Goal: Task Accomplishment & Management: Manage account settings

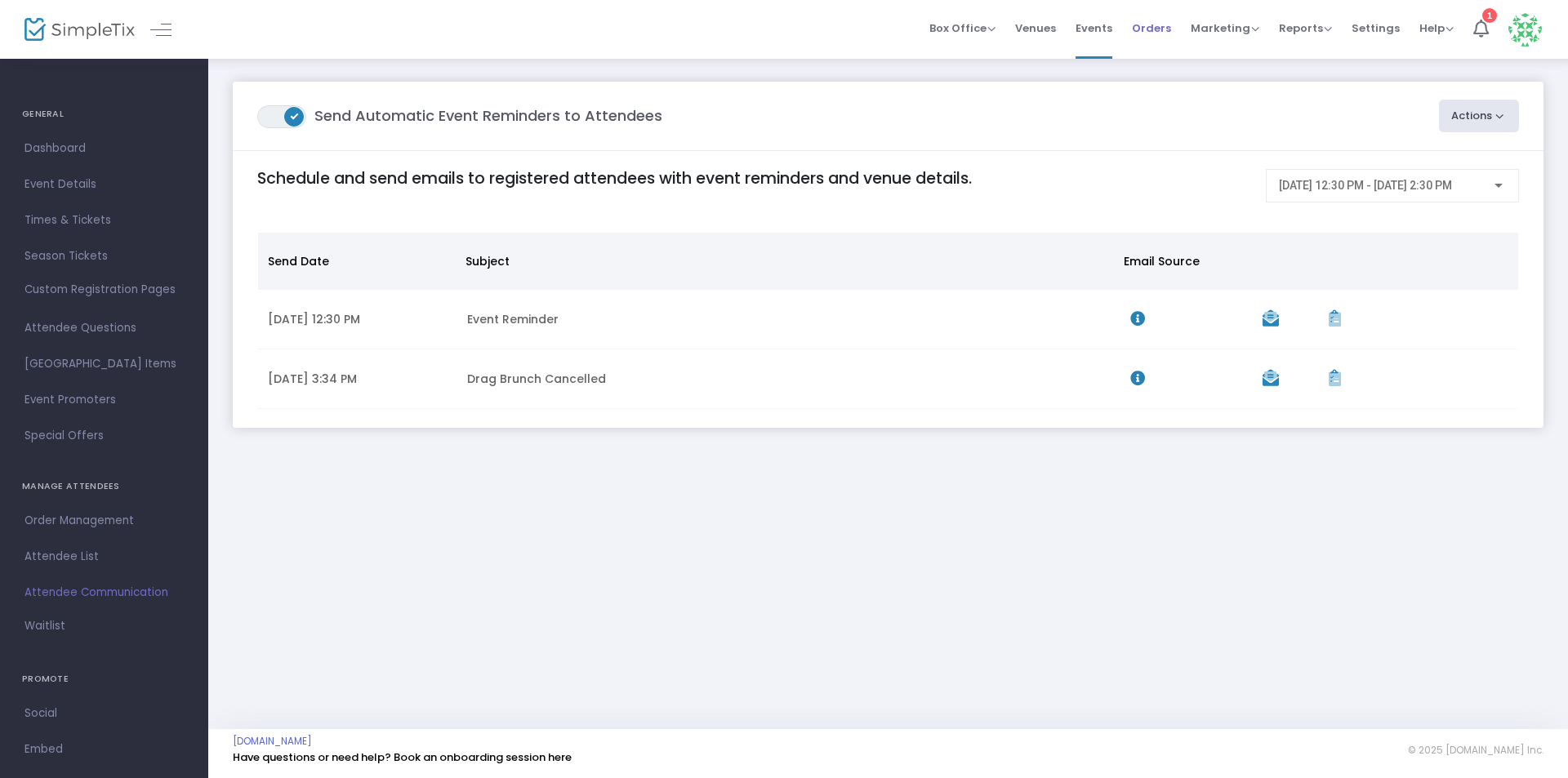
click at [1150, 29] on span "Orders" at bounding box center [1151, 28] width 39 height 42
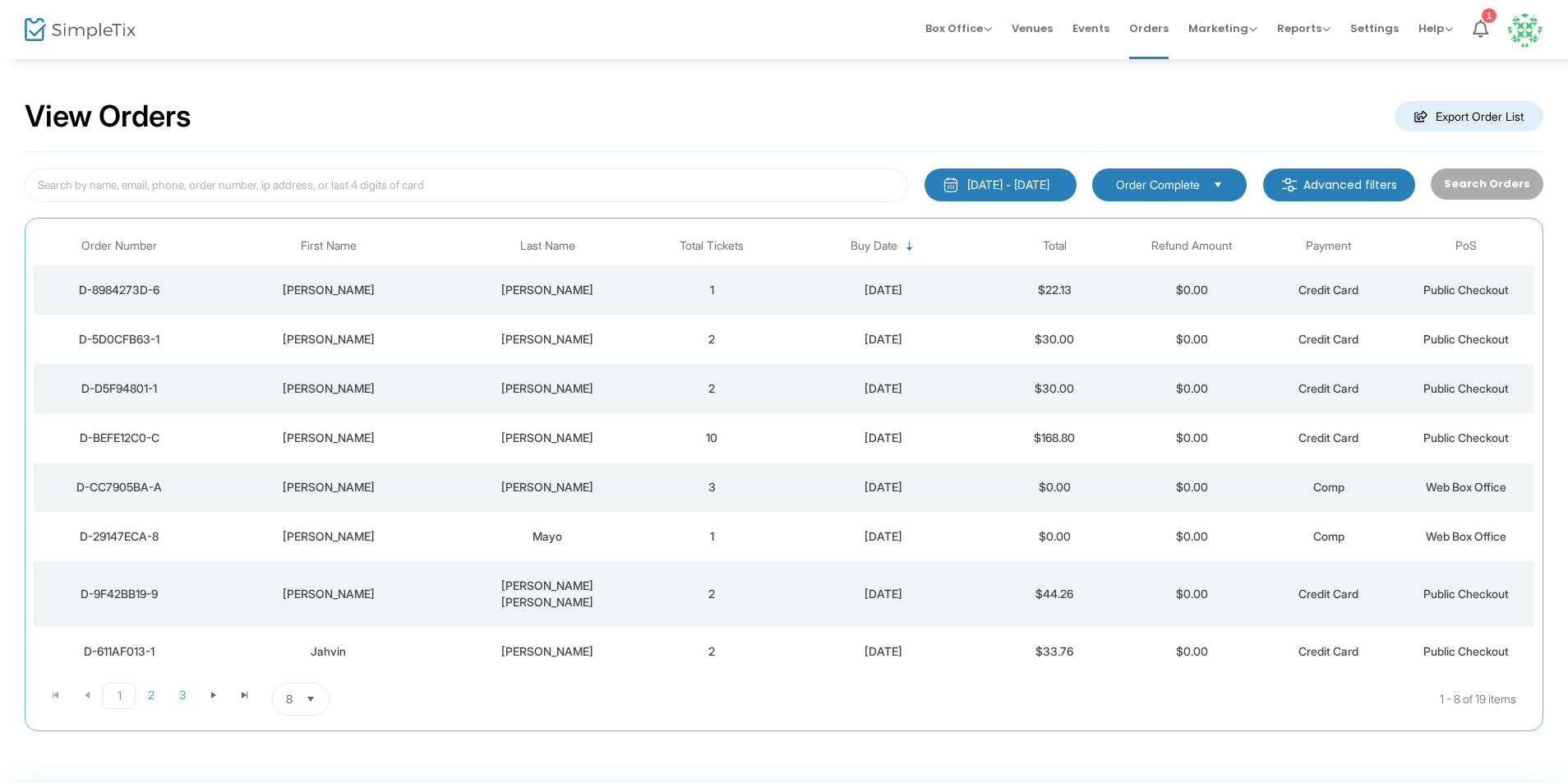
click at [553, 291] on div "Tashjian" at bounding box center [547, 289] width 183 height 17
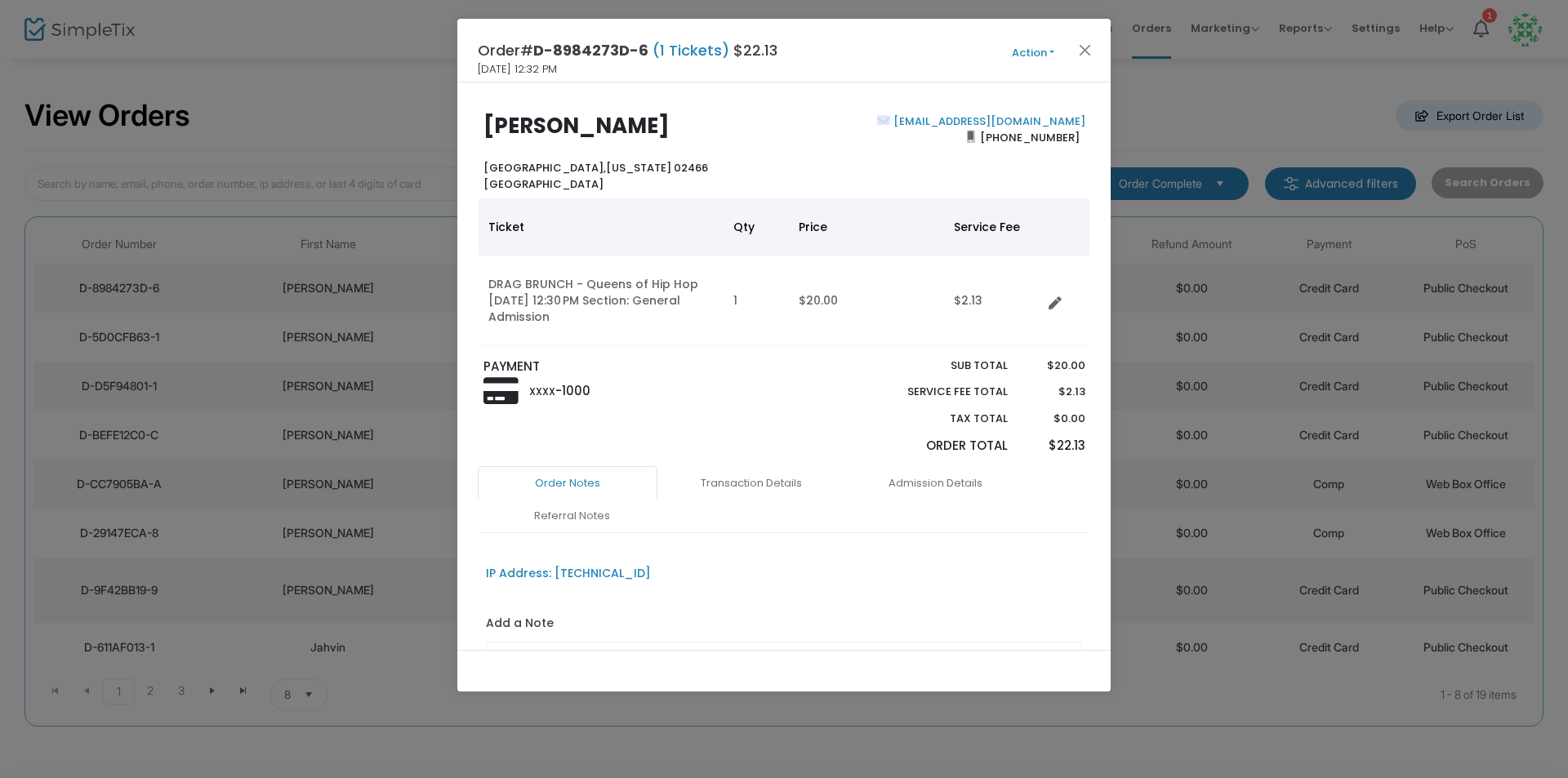
click at [1034, 54] on button "Action" at bounding box center [1033, 53] width 98 height 18
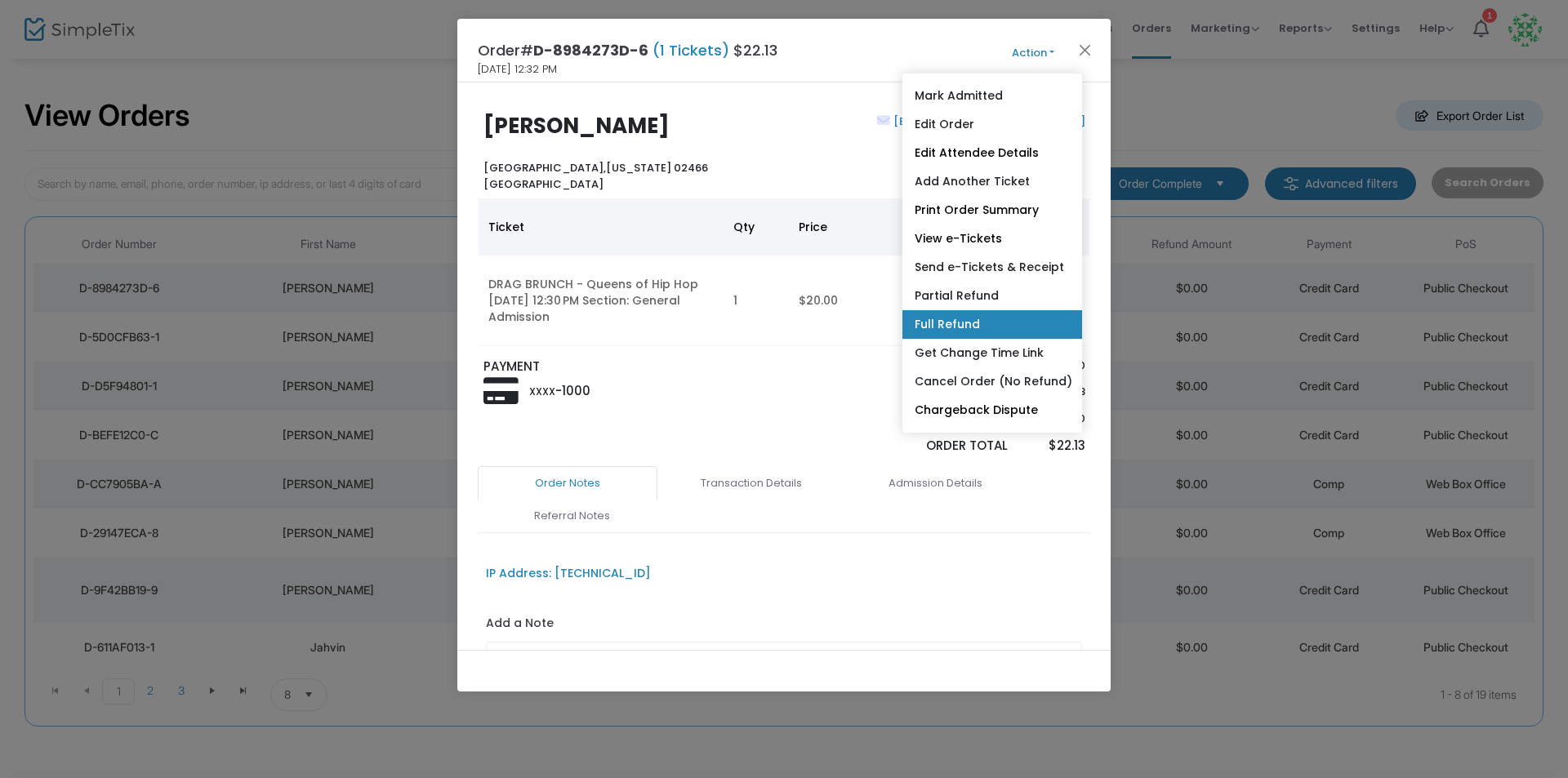
click at [983, 320] on link "Full Refund" at bounding box center [992, 324] width 179 height 28
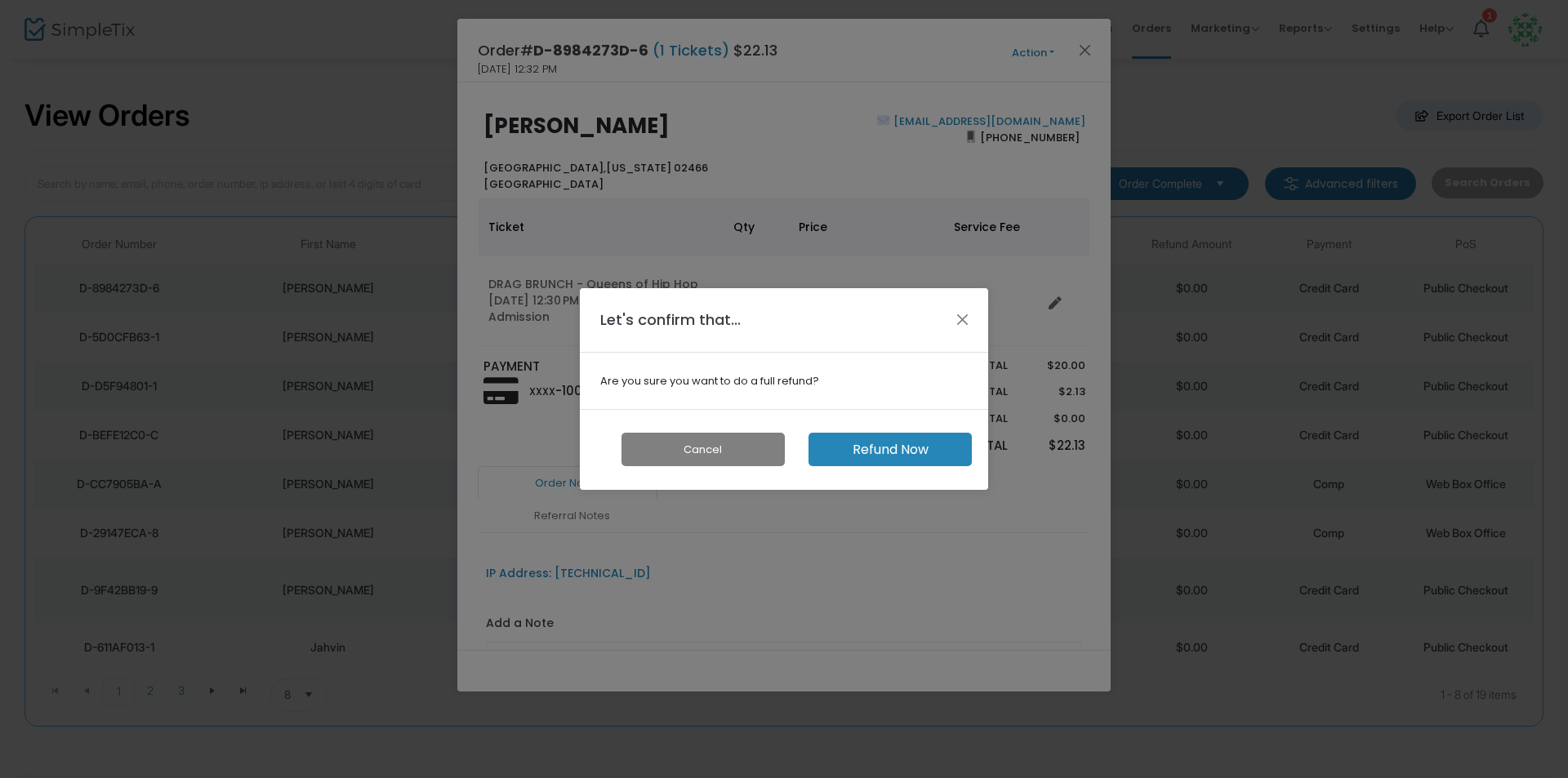
click at [926, 447] on button "Refund Now" at bounding box center [890, 449] width 164 height 33
